Goal: Transaction & Acquisition: Book appointment/travel/reservation

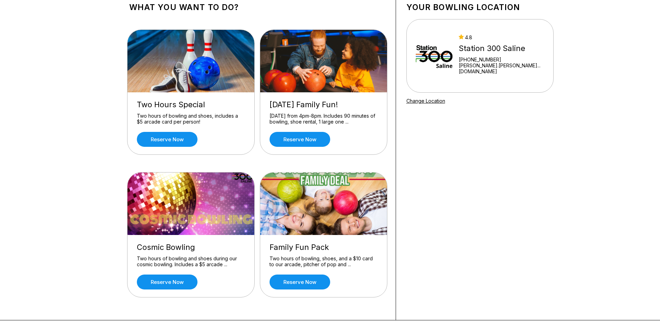
scroll to position [69, 0]
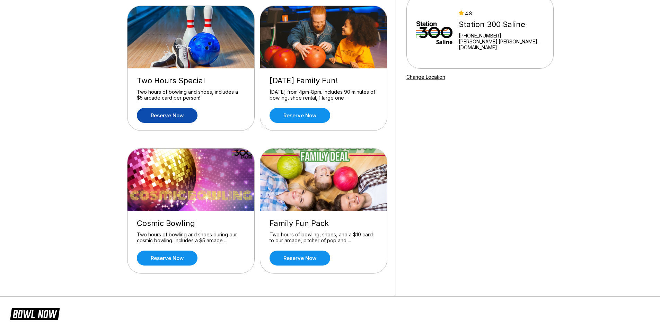
click at [171, 117] on link "Reserve now" at bounding box center [167, 115] width 61 height 15
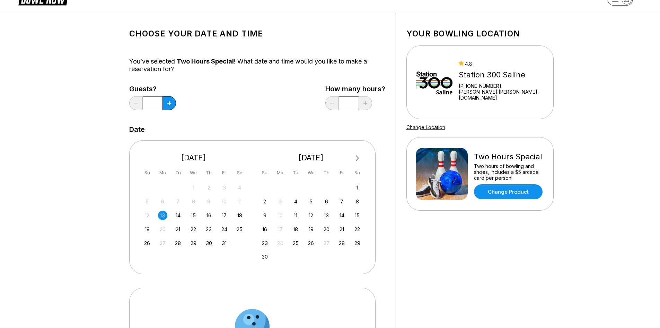
scroll to position [35, 0]
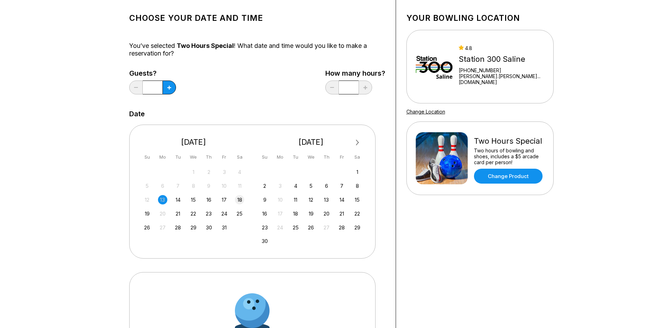
click at [238, 200] on div "18" at bounding box center [239, 199] width 9 height 9
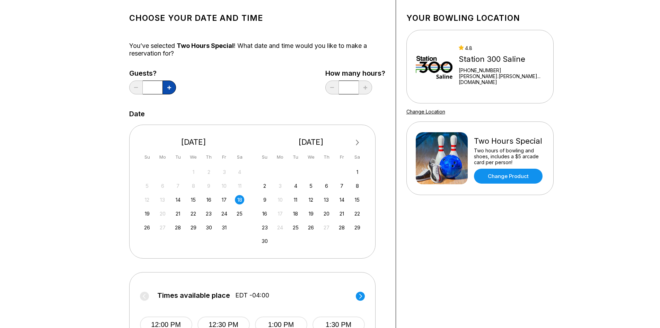
click at [165, 89] on button at bounding box center [170, 87] width 14 height 14
type input "*"
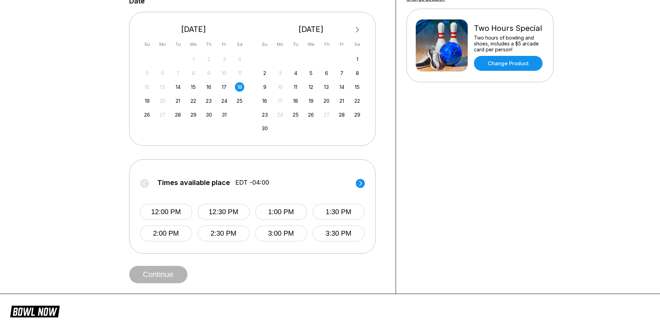
scroll to position [173, 0]
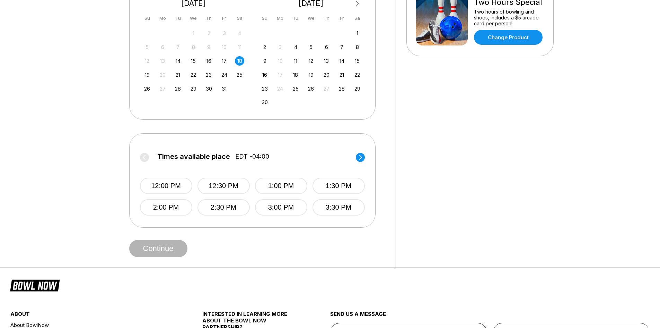
click at [367, 159] on div "Times available place EDT -04:00 12:00 PM 12:30 PM 1:00 PM 1:30 PM 2:00 PM 2:30…" at bounding box center [252, 180] width 246 height 94
click at [361, 158] on circle at bounding box center [360, 157] width 9 height 9
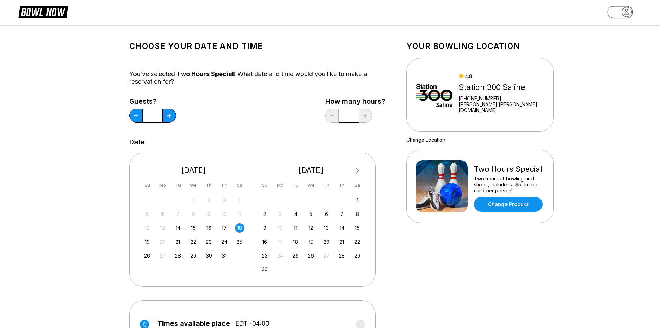
scroll to position [0, 0]
